Goal: Information Seeking & Learning: Learn about a topic

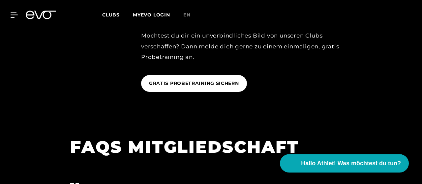
scroll to position [960, 0]
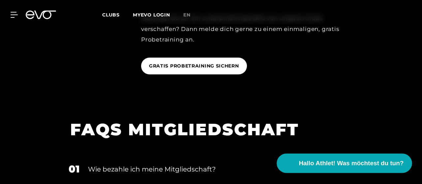
click at [359, 166] on span "Hallo Athlet! Was möchtest du tun?" at bounding box center [351, 163] width 105 height 9
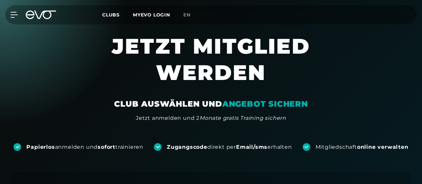
scroll to position [172, 0]
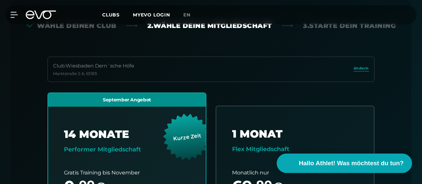
click at [350, 163] on span "Hallo Athlet! Was möchtest du tun?" at bounding box center [351, 163] width 105 height 9
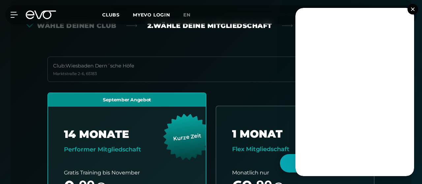
click at [412, 8] on img at bounding box center [413, 9] width 4 height 4
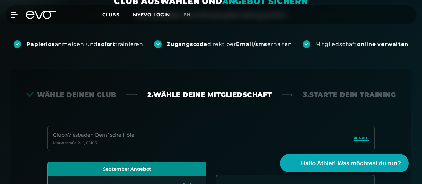
scroll to position [0, 0]
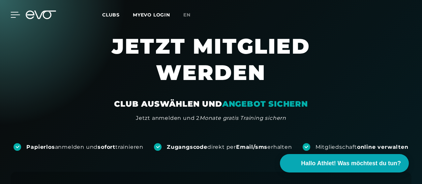
click at [12, 15] on icon at bounding box center [15, 14] width 9 height 5
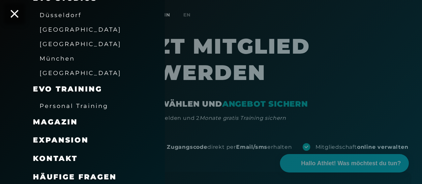
scroll to position [138, 0]
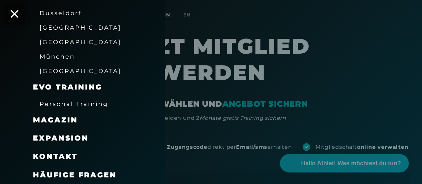
click at [58, 159] on span "Kontakt" at bounding box center [55, 156] width 45 height 9
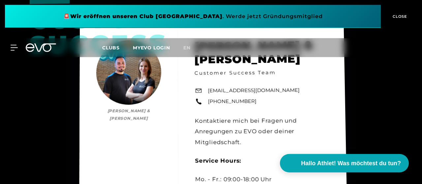
scroll to position [137, 0]
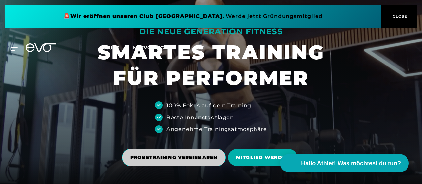
click at [175, 156] on span "PROBETRAINING VEREINBAREN" at bounding box center [173, 157] width 87 height 7
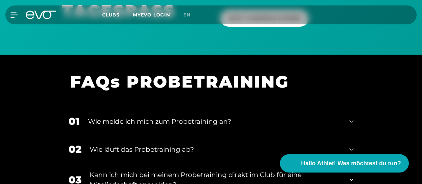
scroll to position [585, 0]
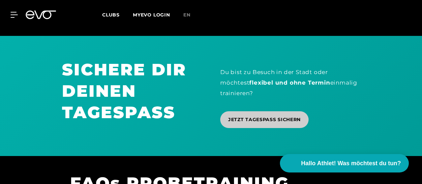
click at [244, 118] on span "JETZT TAGESPASS SICHERN" at bounding box center [264, 119] width 73 height 7
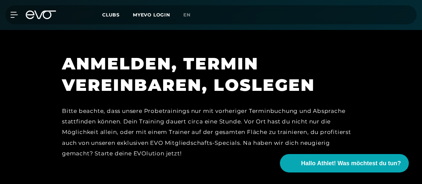
scroll to position [413, 0]
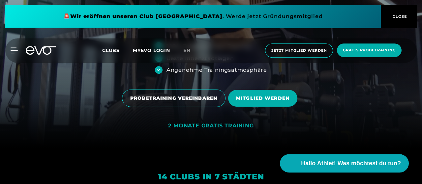
scroll to position [69, 0]
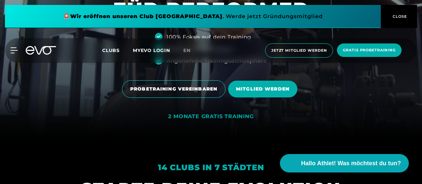
click at [403, 11] on button "CLOSE" at bounding box center [399, 16] width 36 height 23
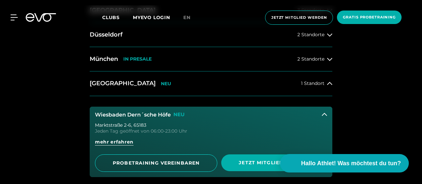
scroll to position [309, 0]
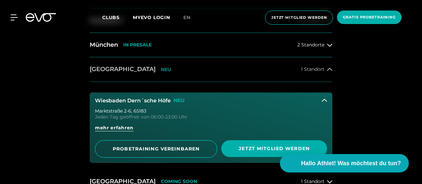
click at [257, 70] on button "[GEOGRAPHIC_DATA] NEU 1 Standort" at bounding box center [211, 69] width 243 height 24
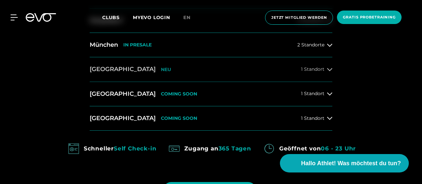
click at [236, 69] on button "[GEOGRAPHIC_DATA] NEU 1 Standort" at bounding box center [211, 69] width 243 height 24
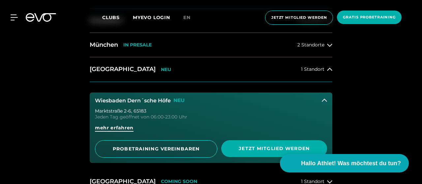
click at [113, 127] on span "mehr erfahren" at bounding box center [114, 128] width 39 height 7
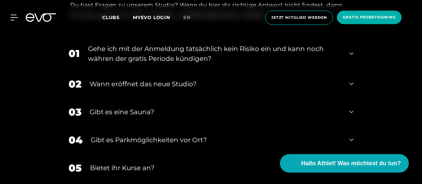
scroll to position [2400, 0]
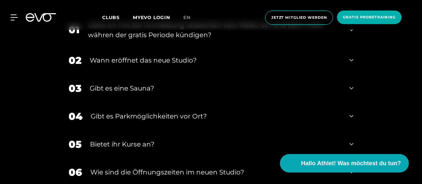
click at [121, 103] on div "03 Gibt es eine Sauna?" at bounding box center [211, 89] width 298 height 28
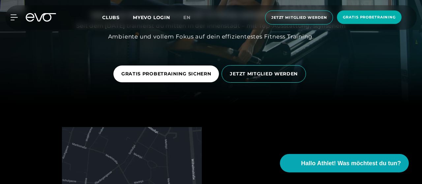
scroll to position [0, 0]
